Goal: Information Seeking & Learning: Learn about a topic

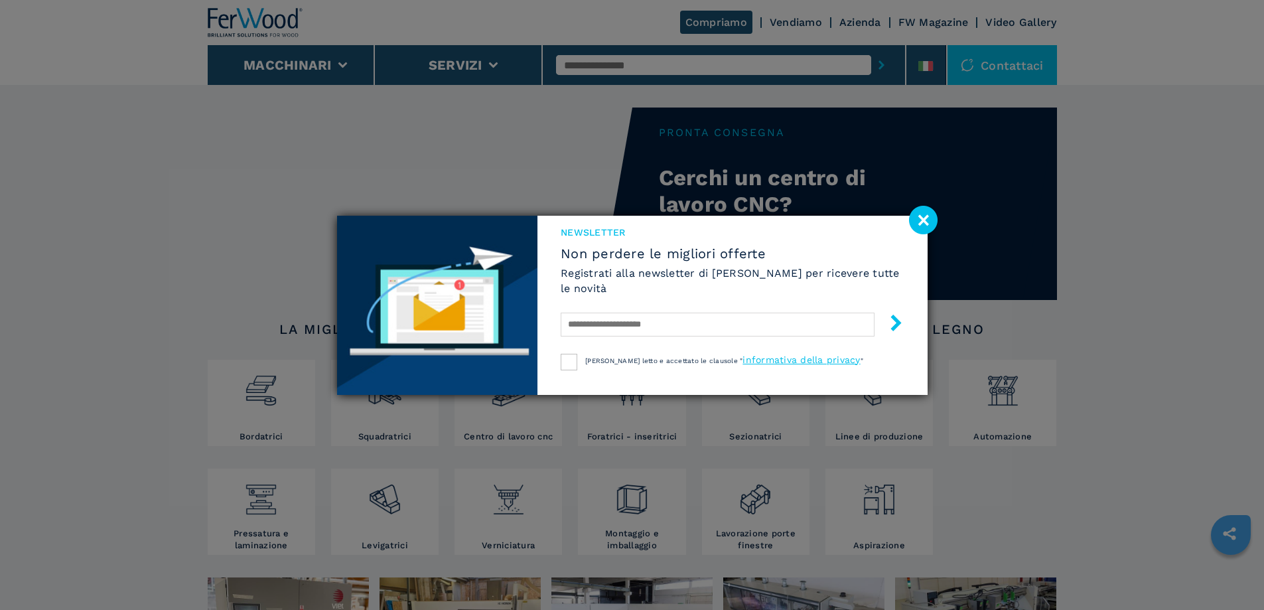
click at [930, 218] on image at bounding box center [923, 220] width 29 height 29
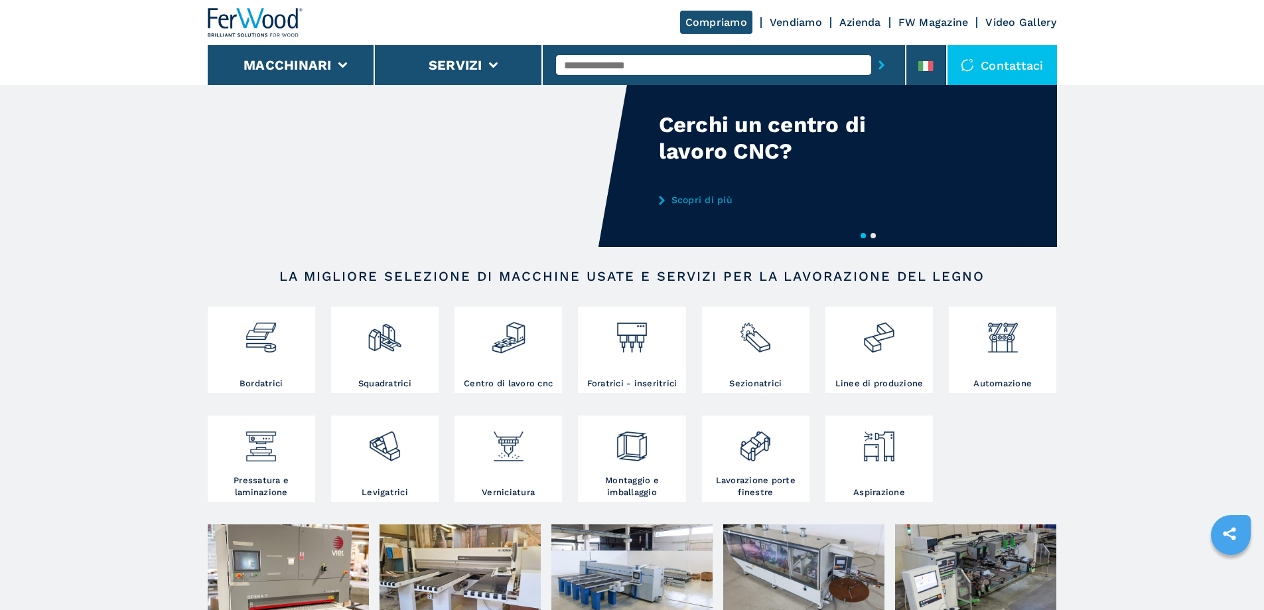
scroll to position [133, 0]
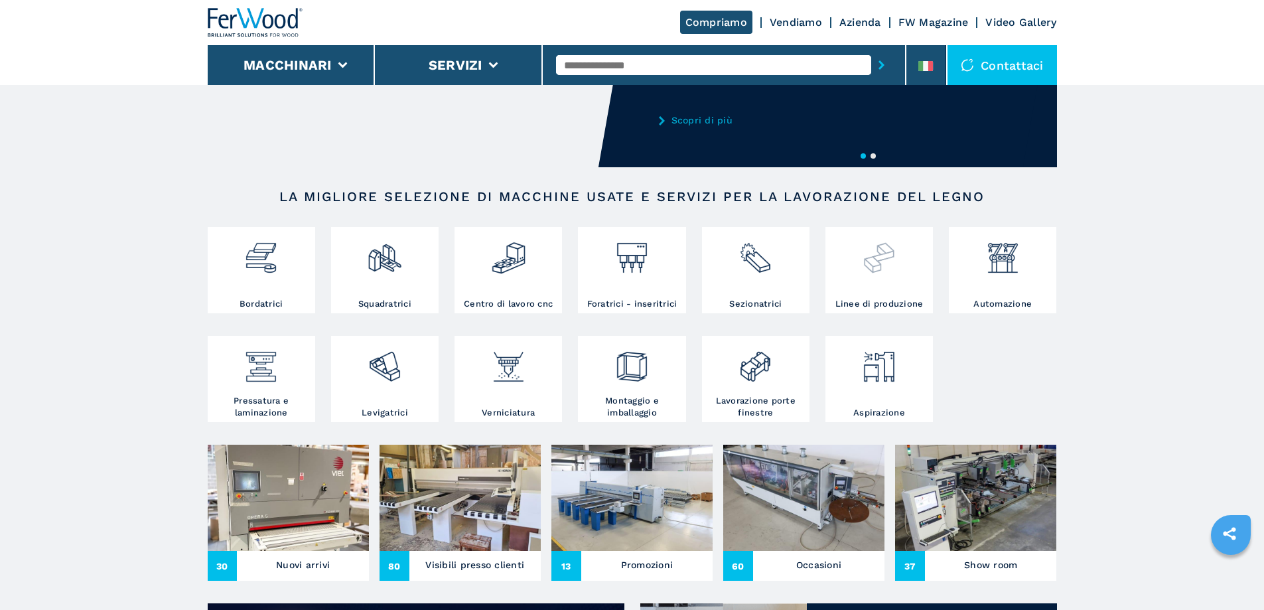
click at [879, 271] on img at bounding box center [878, 252] width 35 height 45
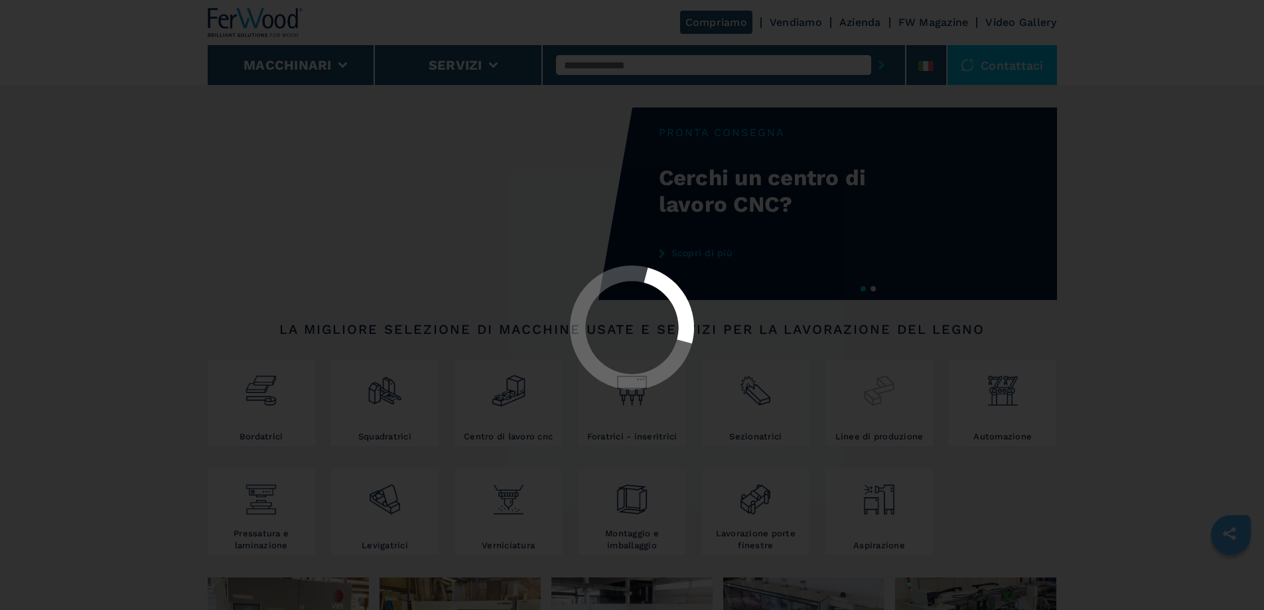
select select "**********"
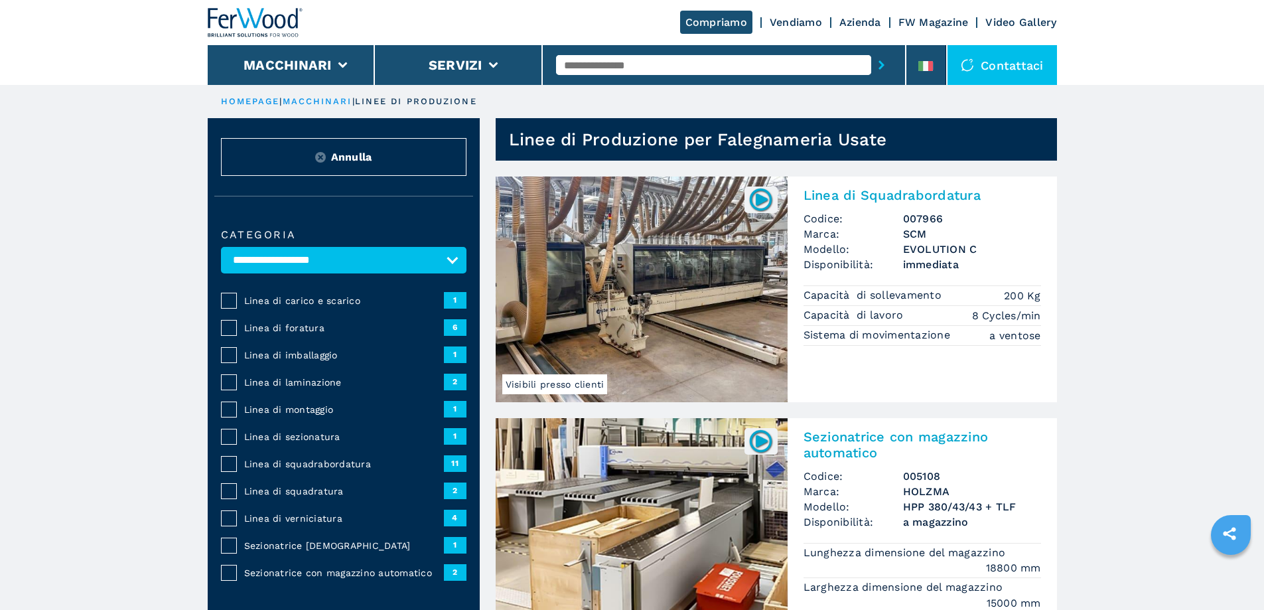
scroll to position [66, 0]
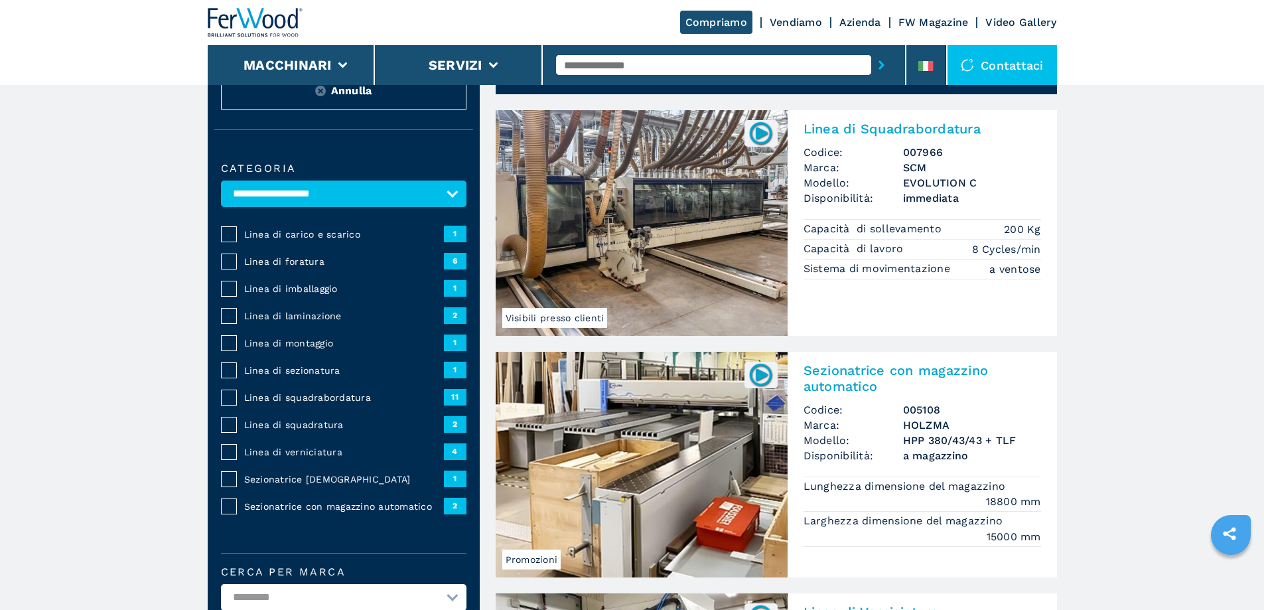
click at [454, 349] on span "1" at bounding box center [455, 342] width 23 height 16
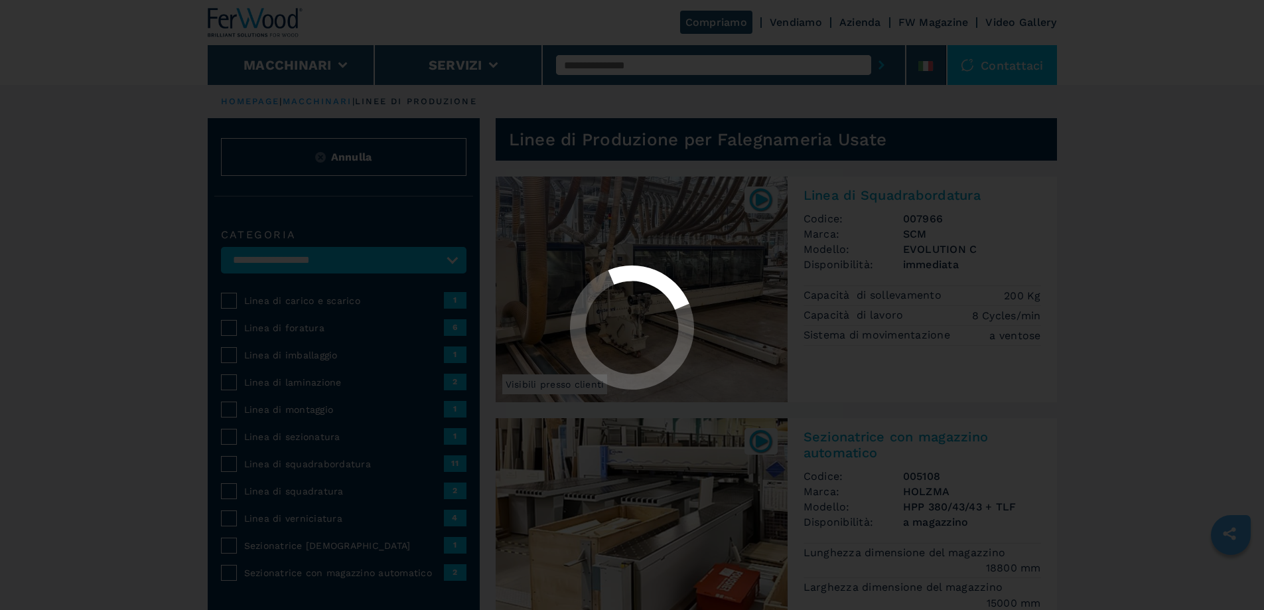
select select "**********"
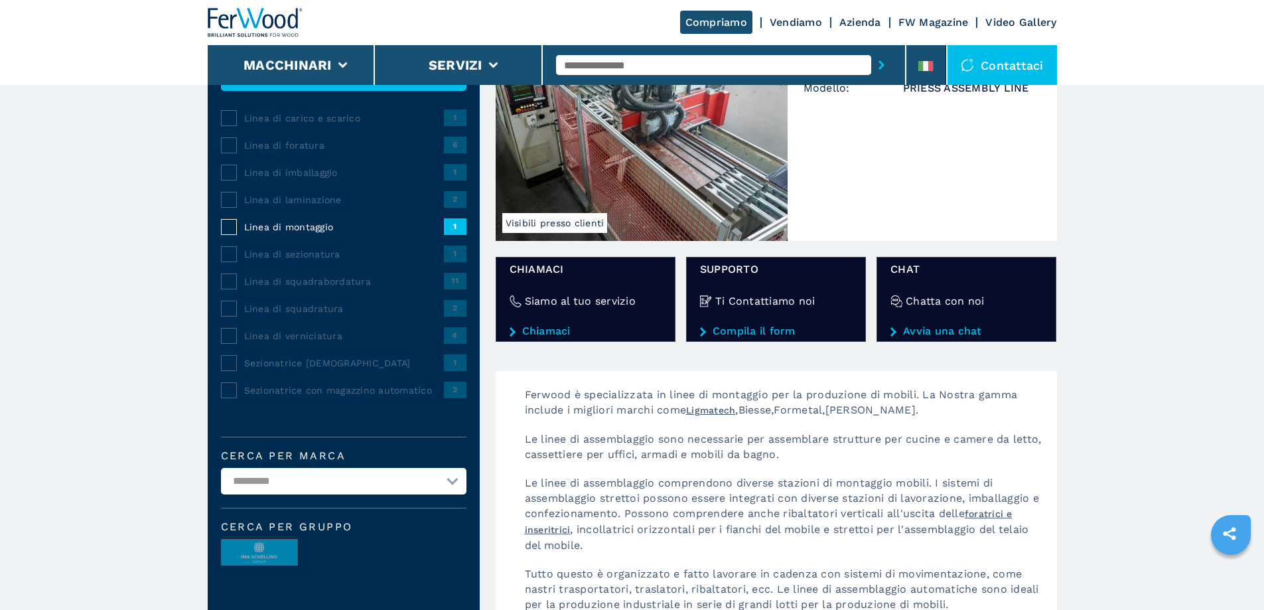
scroll to position [167, 0]
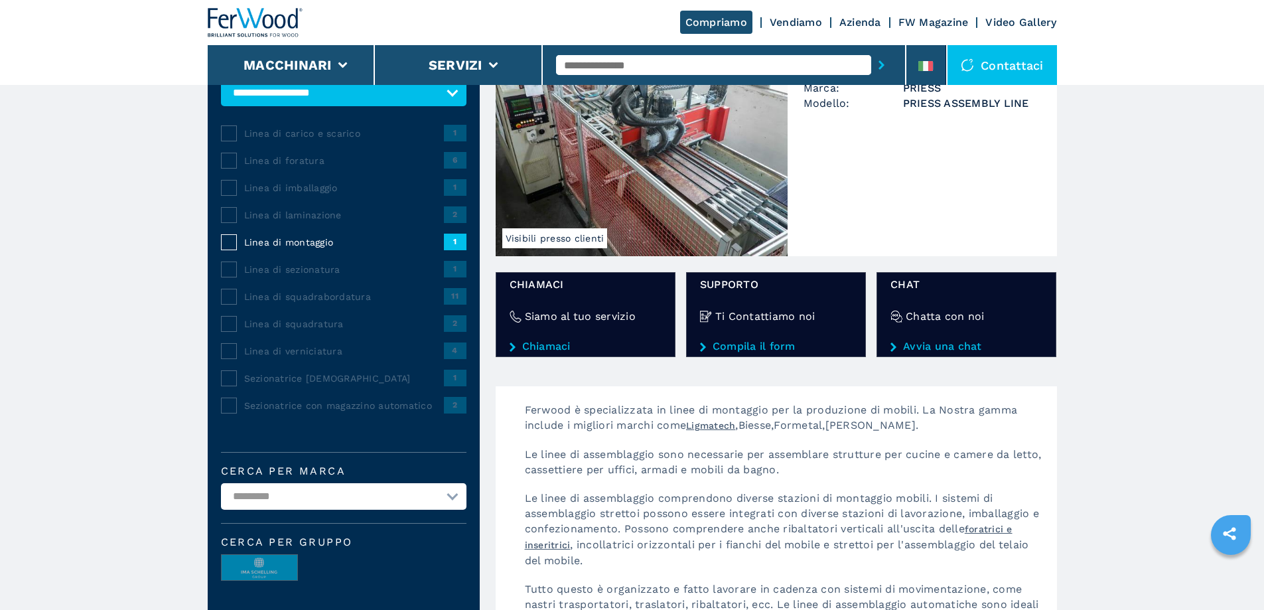
click at [456, 192] on span "1" at bounding box center [455, 187] width 23 height 16
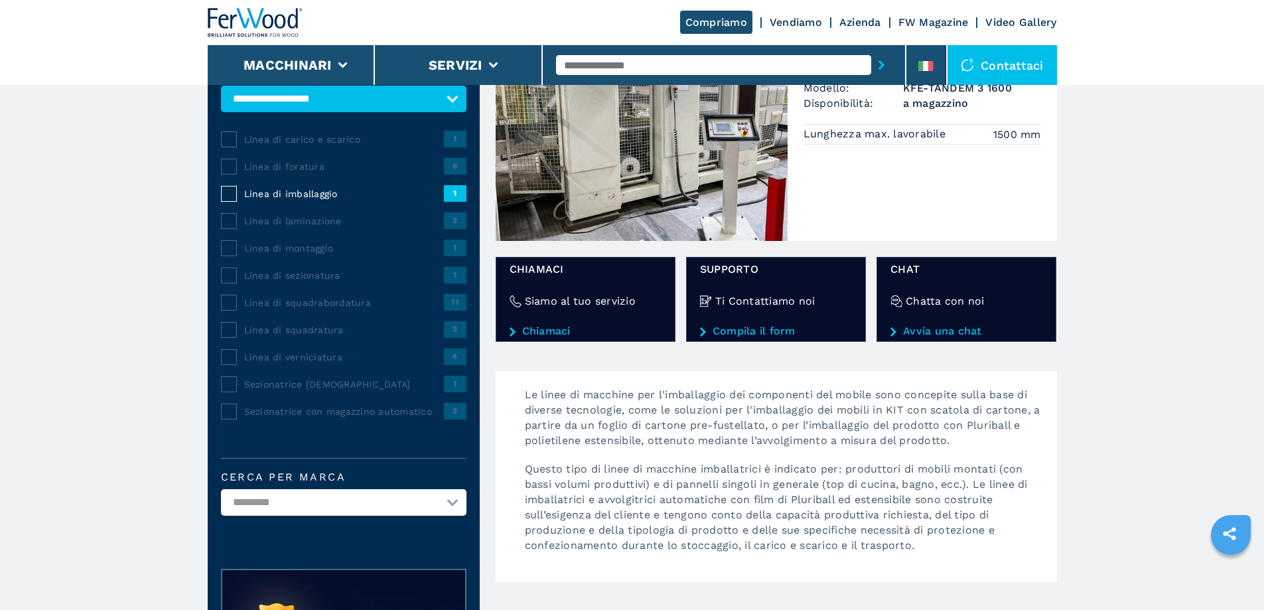
scroll to position [66, 0]
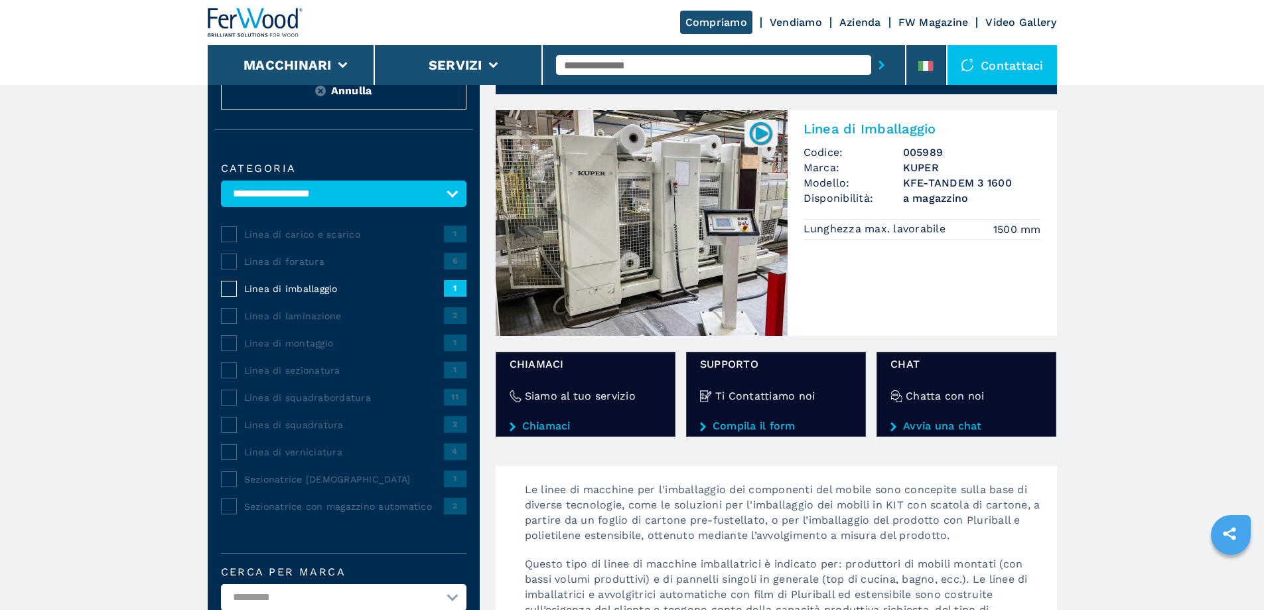
click at [457, 238] on span "1" at bounding box center [455, 234] width 23 height 16
